Goal: Transaction & Acquisition: Purchase product/service

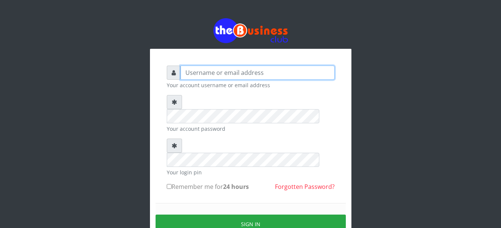
type input "Busybrain2"
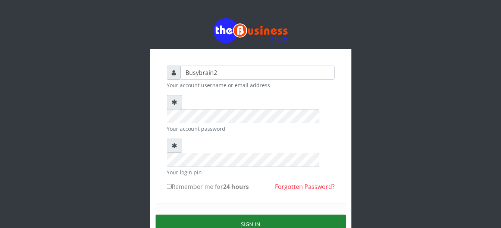
click at [252, 215] on button "Sign in" at bounding box center [251, 224] width 190 height 19
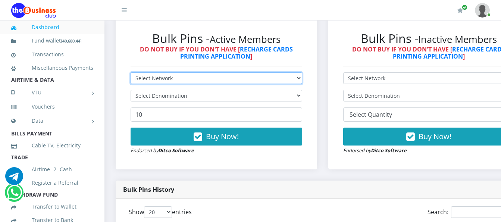
click at [286, 72] on select "Select Network MTN Globacom 9Mobile Airtel" at bounding box center [217, 78] width 172 height 12
select select "MTN"
click at [131, 72] on select "Select Network MTN Globacom 9Mobile Airtel" at bounding box center [217, 78] width 172 height 12
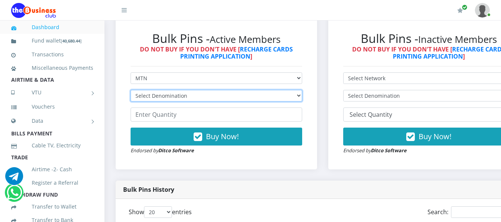
click at [287, 90] on select "Select Denomination MTN NGN100 - ₦96.99 MTN NGN200 - ₦193.98 MTN NGN400 - ₦387.…" at bounding box center [217, 96] width 172 height 12
select select "96.99-100"
click at [131, 90] on select "Select Denomination MTN NGN100 - ₦96.99 MTN NGN200 - ₦193.98 MTN NGN400 - ₦387.…" at bounding box center [217, 96] width 172 height 12
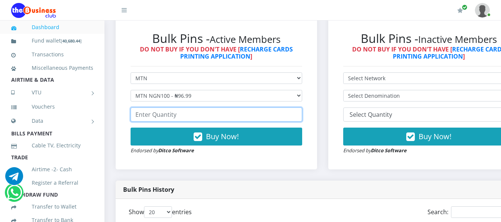
click at [295, 108] on input "number" at bounding box center [217, 114] width 172 height 14
click at [144, 111] on input "50" at bounding box center [217, 114] width 172 height 14
type input "5"
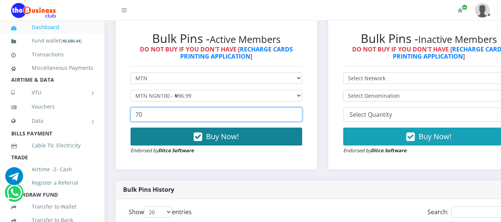
type input "70"
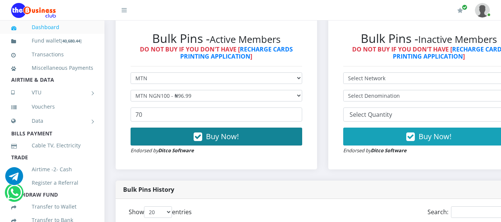
click at [163, 131] on button "Buy Now!" at bounding box center [217, 137] width 172 height 18
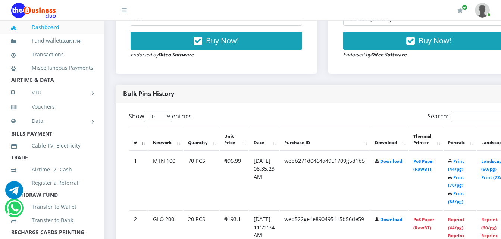
scroll to position [336, 0]
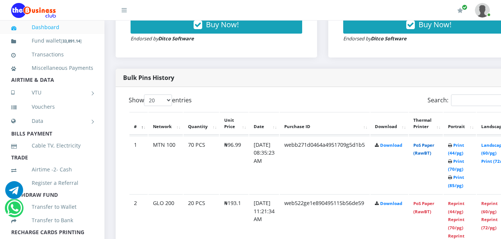
click at [431, 142] on link "PoS Paper (RawBT)" at bounding box center [423, 149] width 21 height 14
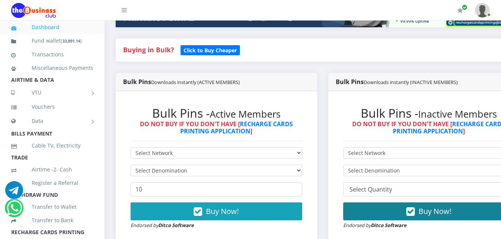
scroll to position [187, 0]
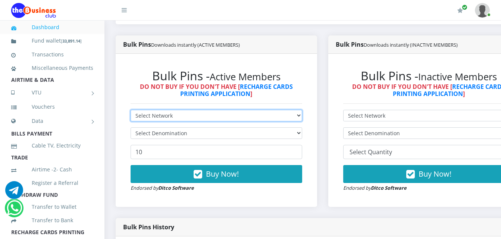
click at [266, 110] on select "Select Network MTN Globacom 9Mobile Airtel" at bounding box center [217, 116] width 172 height 12
select select "Airtel"
click at [131, 110] on select "Select Network MTN Globacom 9Mobile Airtel" at bounding box center [217, 116] width 172 height 12
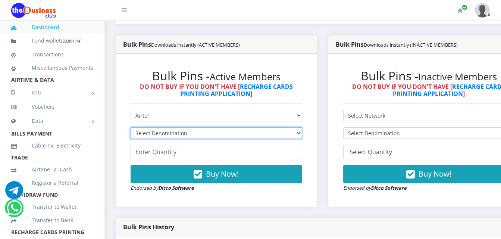
click at [246, 128] on select "Select Denomination Airtel NGN100 - ₦96.38 Airtel NGN200 - ₦192.76 Airtel NGN50…" at bounding box center [217, 133] width 172 height 12
select select "96.38-100"
click at [131, 127] on select "Select Denomination Airtel NGN100 - ₦96.38 Airtel NGN200 - ₦192.76 Airtel NGN50…" at bounding box center [217, 133] width 172 height 12
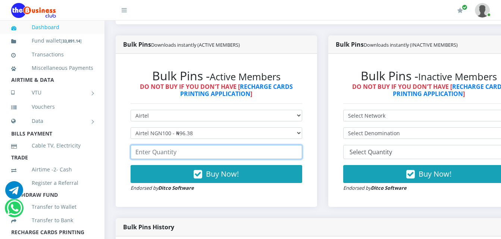
click at [252, 145] on input "number" at bounding box center [217, 152] width 172 height 14
type input "30"
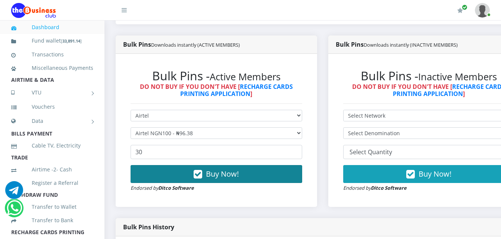
click at [239, 165] on button "Buy Now!" at bounding box center [217, 174] width 172 height 18
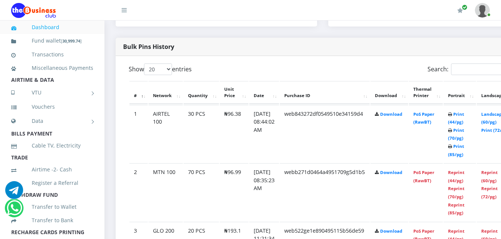
scroll to position [373, 0]
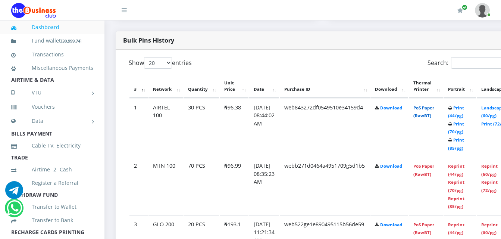
click at [433, 105] on link "PoS Paper (RawBT)" at bounding box center [423, 112] width 21 height 14
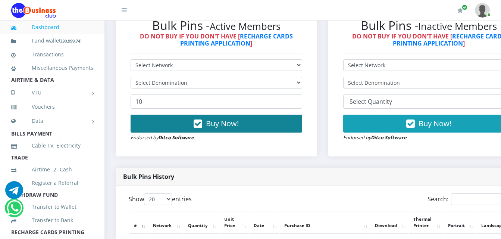
scroll to position [224, 0]
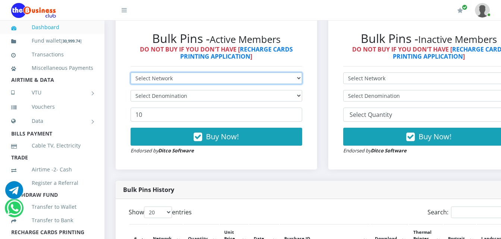
click at [257, 72] on select "Select Network MTN Globacom 9Mobile Airtel" at bounding box center [217, 78] width 172 height 12
select select "9Mobile"
click at [131, 72] on select "Select Network MTN Globacom 9Mobile Airtel" at bounding box center [217, 78] width 172 height 12
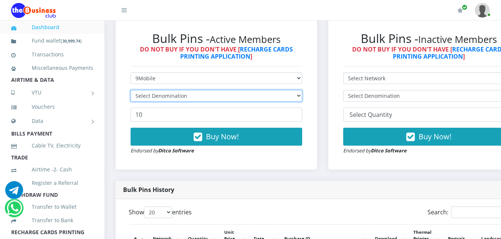
click at [268, 90] on select "Select Denomination" at bounding box center [217, 96] width 172 height 12
click at [269, 90] on select "Select Denomination" at bounding box center [217, 96] width 172 height 12
click at [269, 90] on select "Select Denomination 9Mobile NGN100 - ₦94.99 9Mobile NGN200 - ₦189.98 9Mobile NG…" at bounding box center [217, 96] width 172 height 12
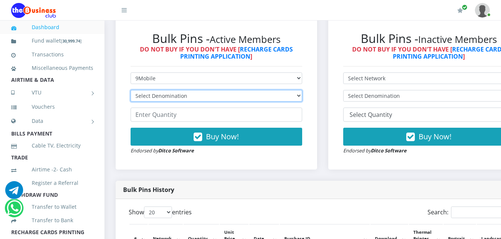
select select "189.98-200"
click at [131, 90] on select "Select Denomination 9Mobile NGN100 - ₦94.99 9Mobile NGN200 - ₦189.98 9Mobile NG…" at bounding box center [217, 96] width 172 height 12
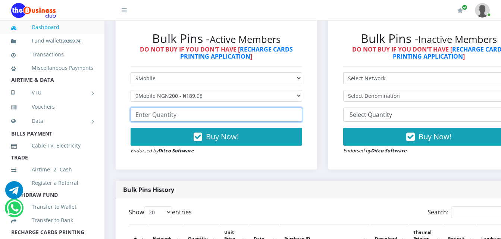
click at [268, 111] on input "number" at bounding box center [217, 114] width 172 height 14
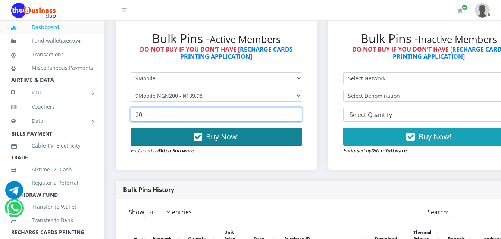
type input "20"
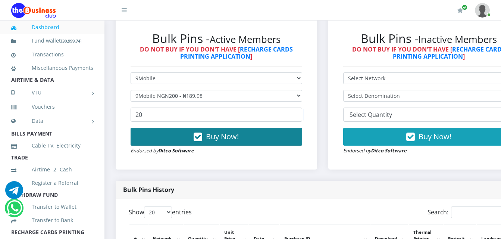
click at [268, 128] on button "Buy Now!" at bounding box center [217, 137] width 172 height 18
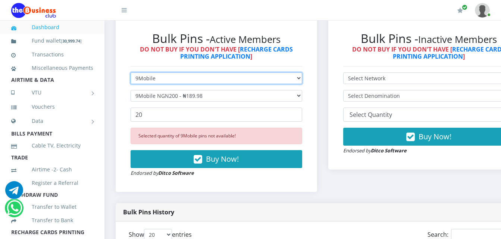
click at [273, 72] on select "Select Network MTN Globacom 9Mobile Airtel" at bounding box center [217, 78] width 172 height 12
select select "Airtel"
click at [131, 72] on select "Select Network MTN Globacom 9Mobile Airtel" at bounding box center [217, 78] width 172 height 12
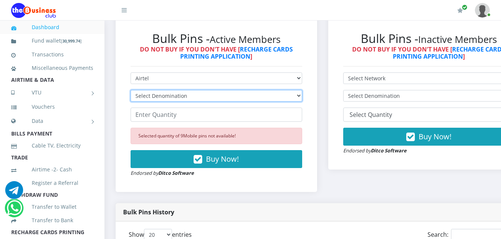
click at [281, 90] on select "Select Denomination Airtel NGN100 - ₦96.38 Airtel NGN200 - ₦192.76 Airtel NGN50…" at bounding box center [217, 96] width 172 height 12
select select "192.76-200"
click at [131, 90] on select "Select Denomination Airtel NGN100 - ₦96.38 Airtel NGN200 - ₦192.76 Airtel NGN50…" at bounding box center [217, 96] width 172 height 12
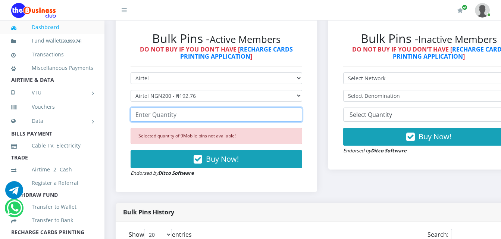
click at [277, 108] on input "number" at bounding box center [217, 114] width 172 height 14
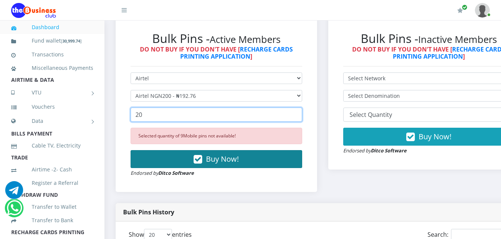
type input "20"
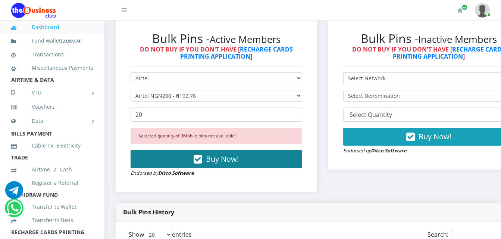
click at [244, 155] on button "Buy Now!" at bounding box center [217, 159] width 172 height 18
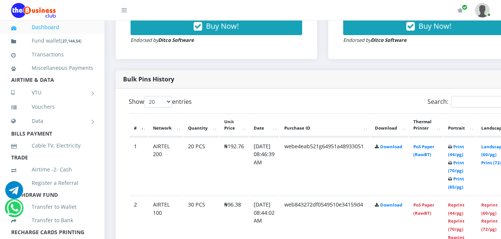
scroll to position [336, 0]
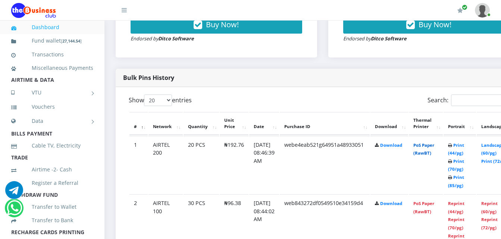
click at [433, 142] on link "PoS Paper (RawBT)" at bounding box center [423, 149] width 21 height 14
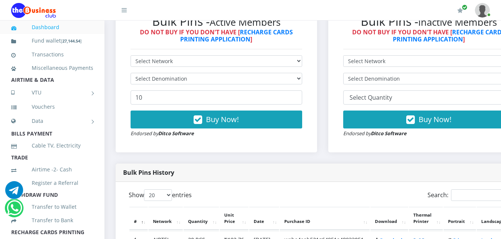
scroll to position [224, 0]
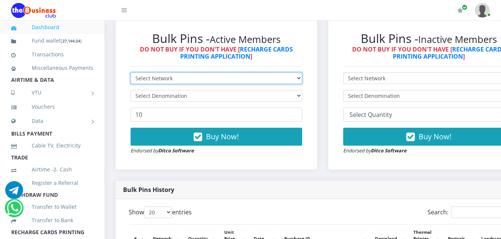
click at [281, 72] on select "Select Network MTN Globacom 9Mobile Airtel" at bounding box center [217, 78] width 172 height 12
select select "MTN"
click at [131, 72] on select "Select Network MTN Globacom 9Mobile Airtel" at bounding box center [217, 78] width 172 height 12
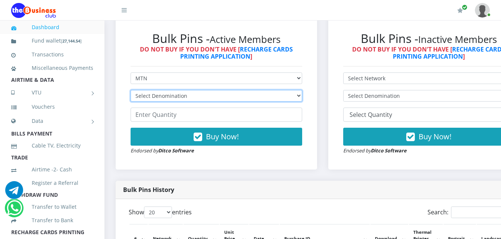
click at [241, 90] on select "Select Denomination MTN NGN100 - ₦96.99 MTN NGN200 - ₦193.98 MTN NGN400 - ₦387.…" at bounding box center [217, 96] width 172 height 12
select select "193.98-200"
click at [131, 90] on select "Select Denomination MTN NGN100 - ₦96.99 MTN NGN200 - ₦193.98 MTN NGN400 - ₦387.…" at bounding box center [217, 96] width 172 height 12
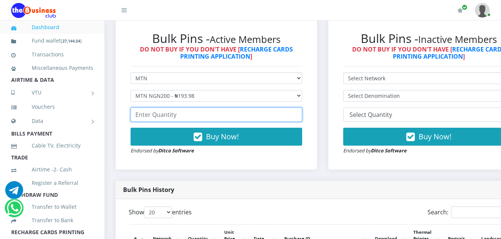
click at [229, 111] on input "number" at bounding box center [217, 114] width 172 height 14
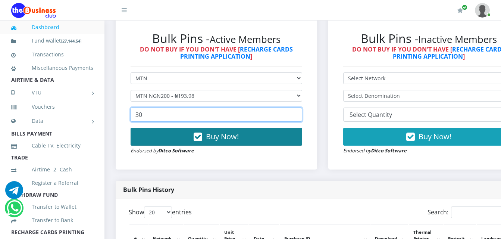
type input "30"
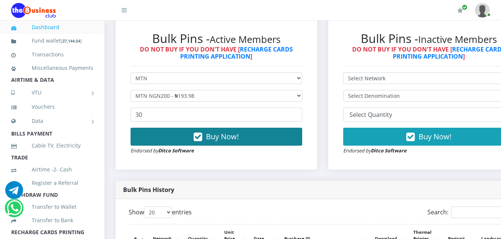
click at [272, 129] on button "Buy Now!" at bounding box center [217, 137] width 172 height 18
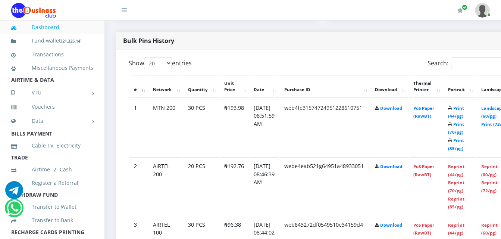
scroll to position [373, 0]
click at [432, 105] on link "PoS Paper (RawBT)" at bounding box center [423, 112] width 21 height 14
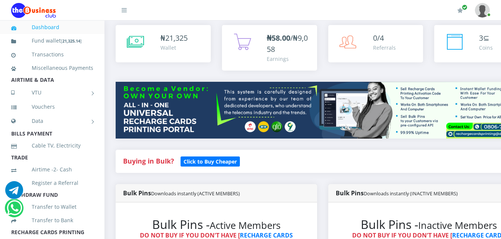
scroll to position [224, 0]
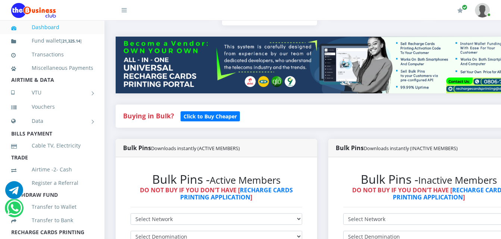
scroll to position [75, 0]
